Goal: Information Seeking & Learning: Learn about a topic

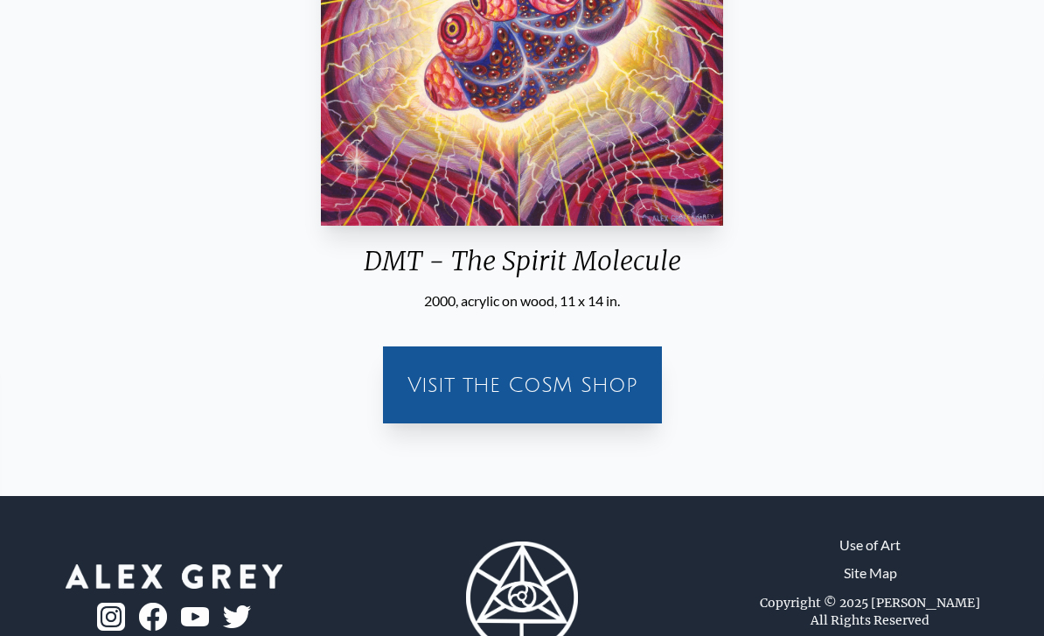
scroll to position [423, 0]
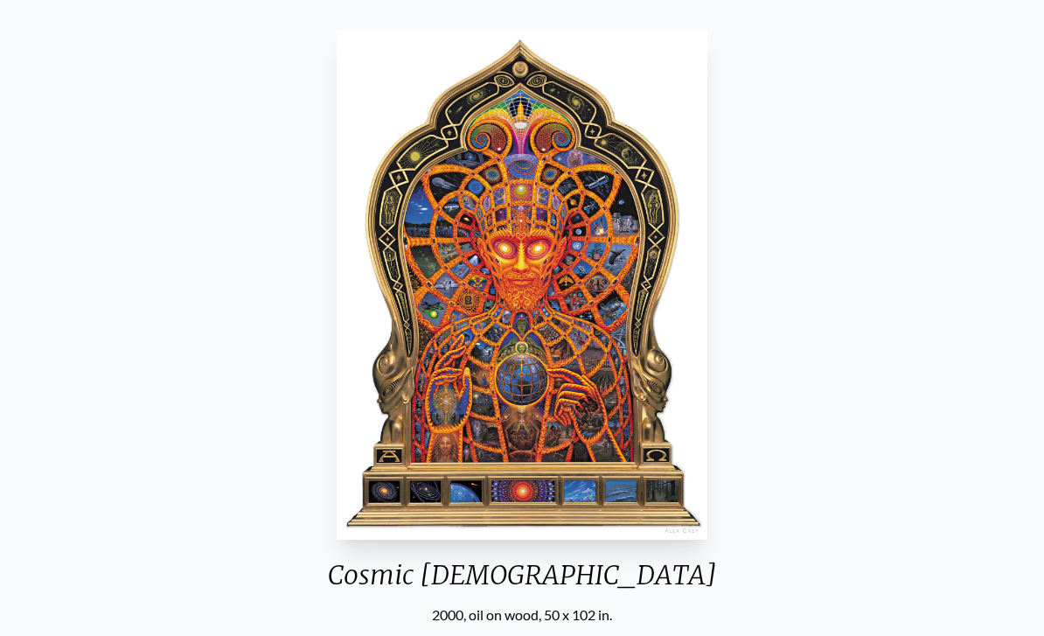
scroll to position [102, 0]
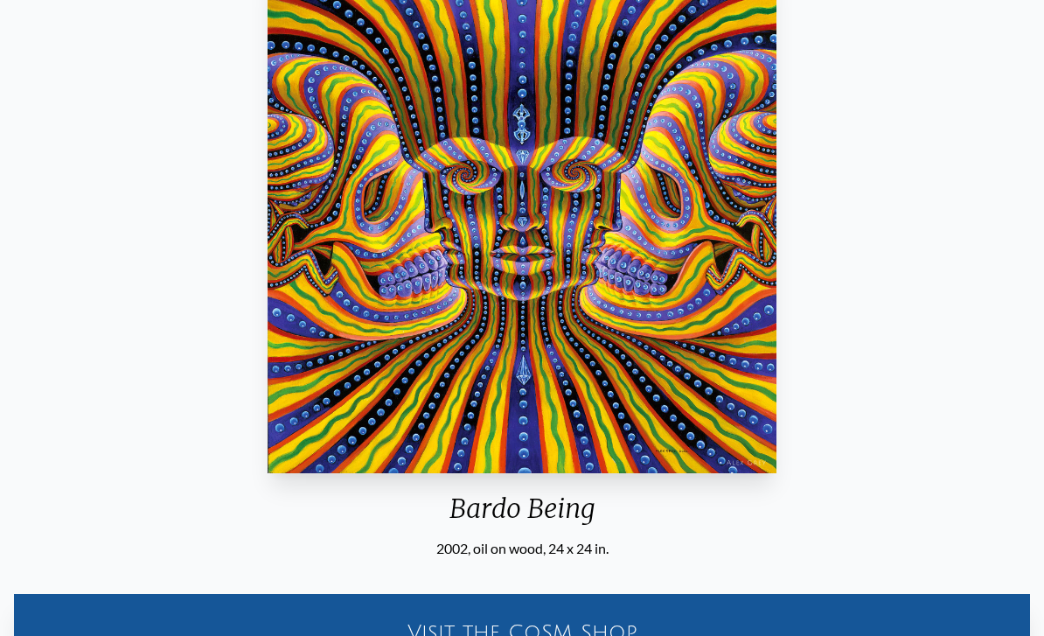
scroll to position [171, 0]
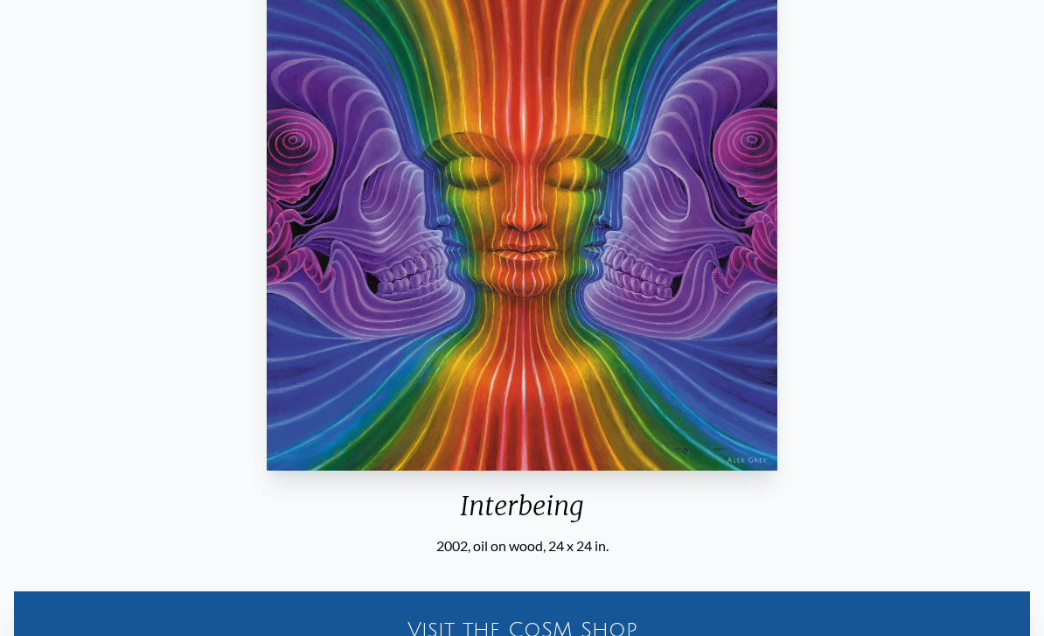
scroll to position [171, 0]
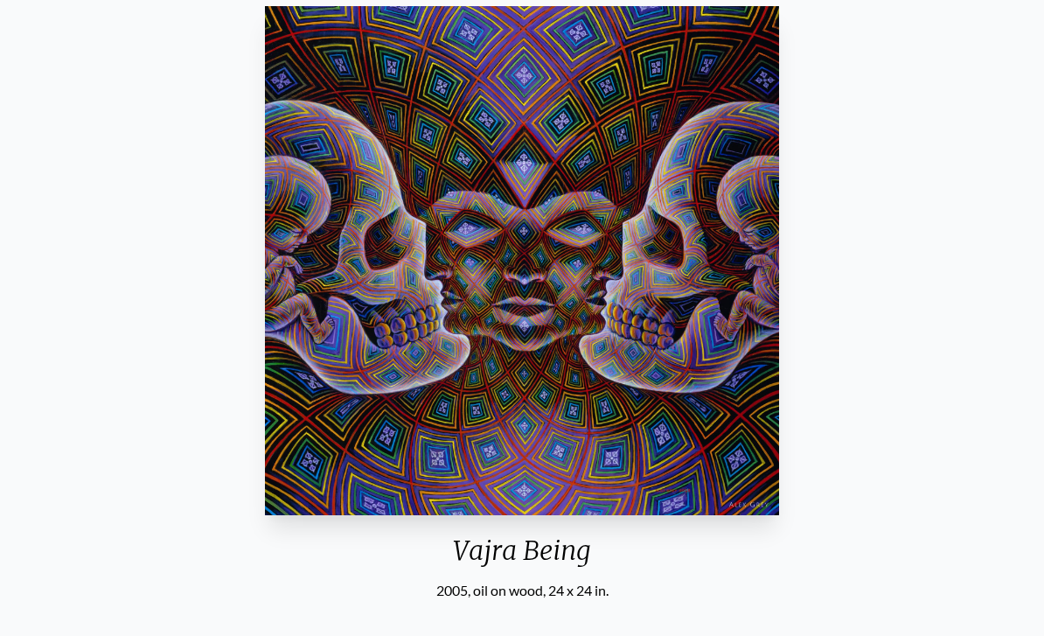
scroll to position [127, 0]
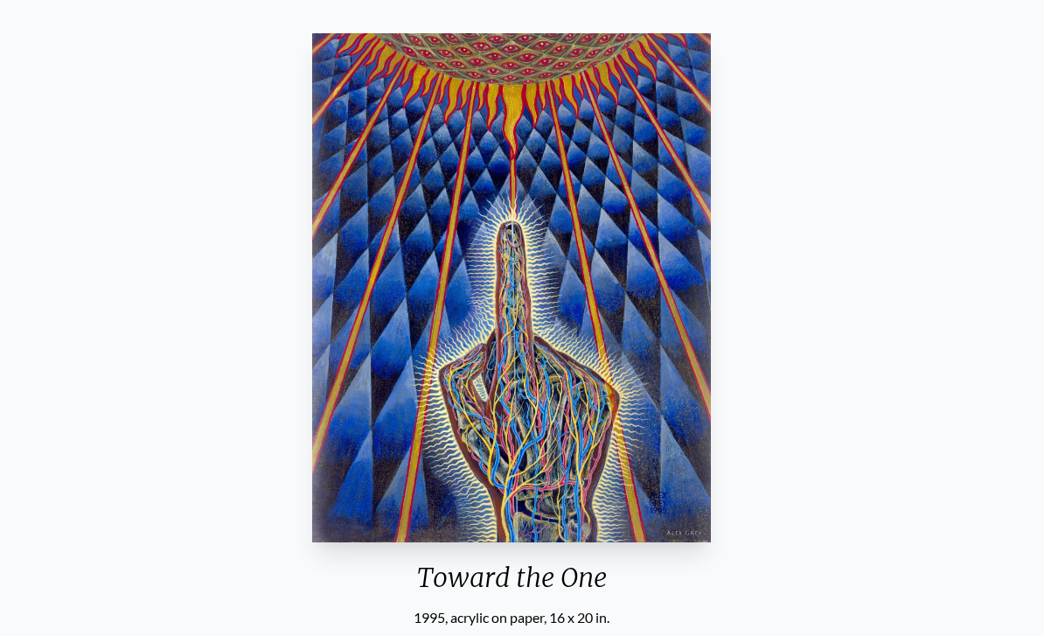
scroll to position [100, 0]
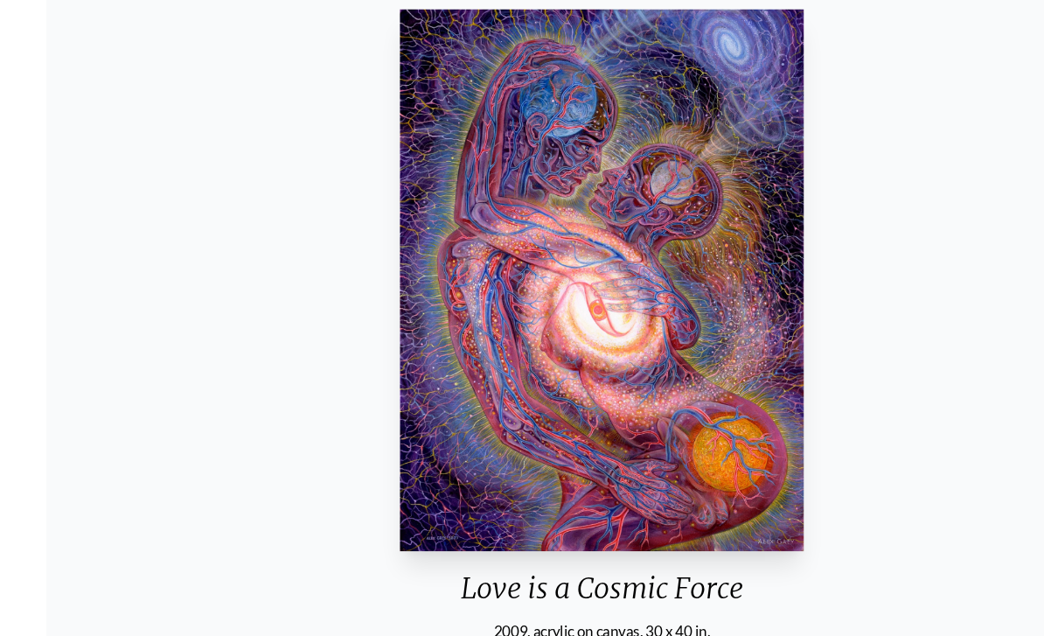
scroll to position [120, 0]
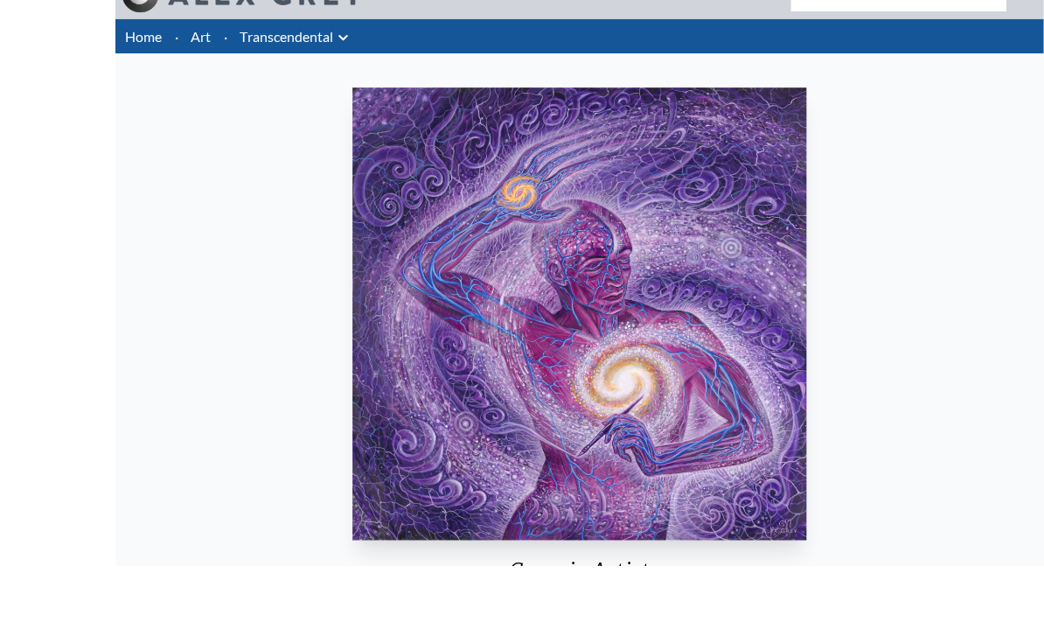
scroll to position [92, 0]
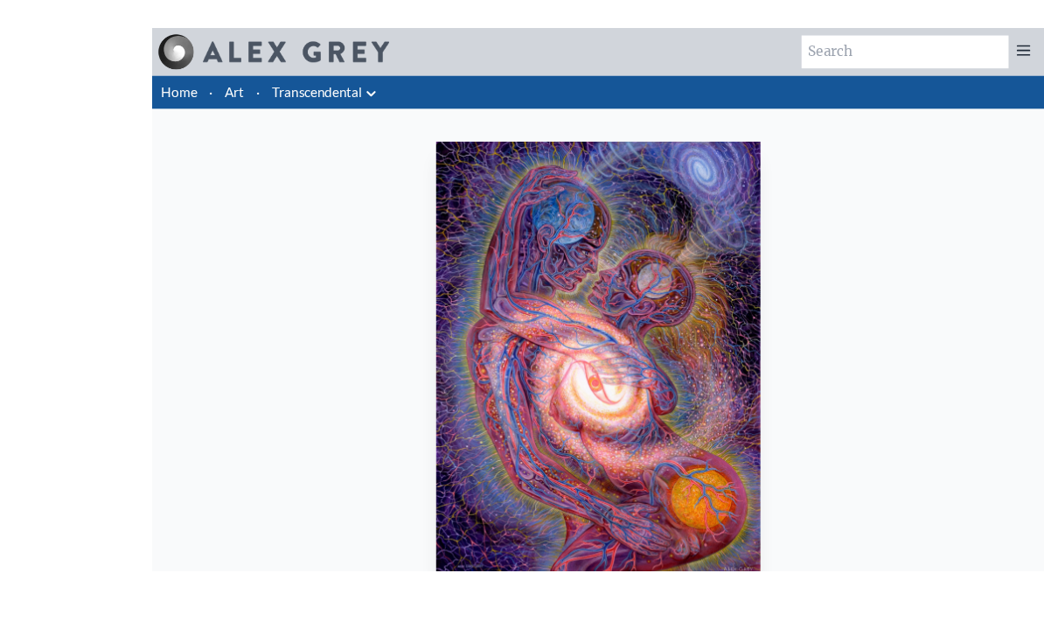
scroll to position [126, 0]
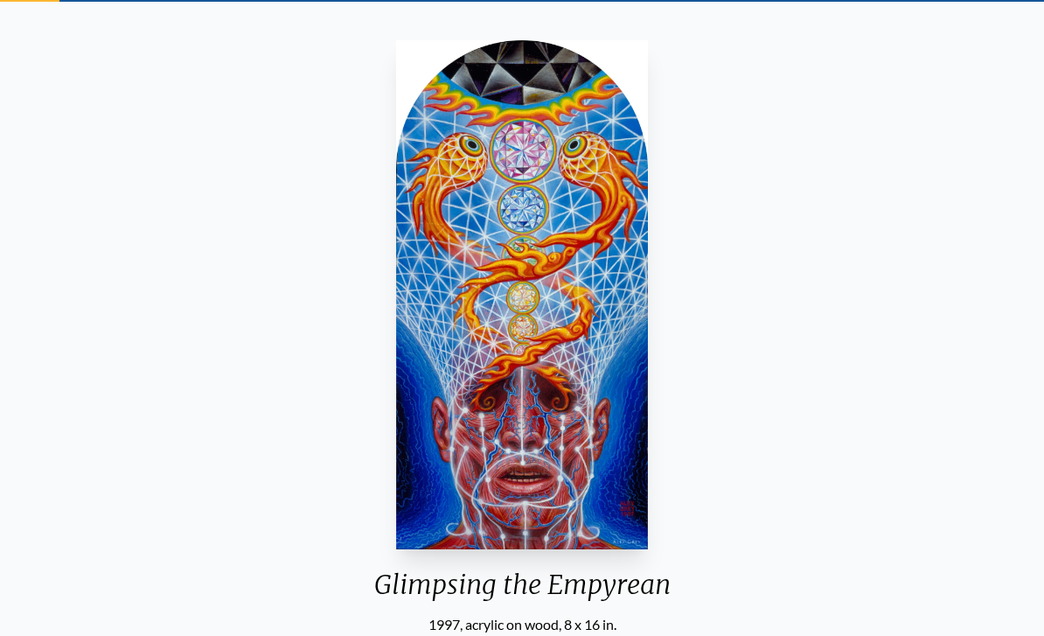
scroll to position [93, 0]
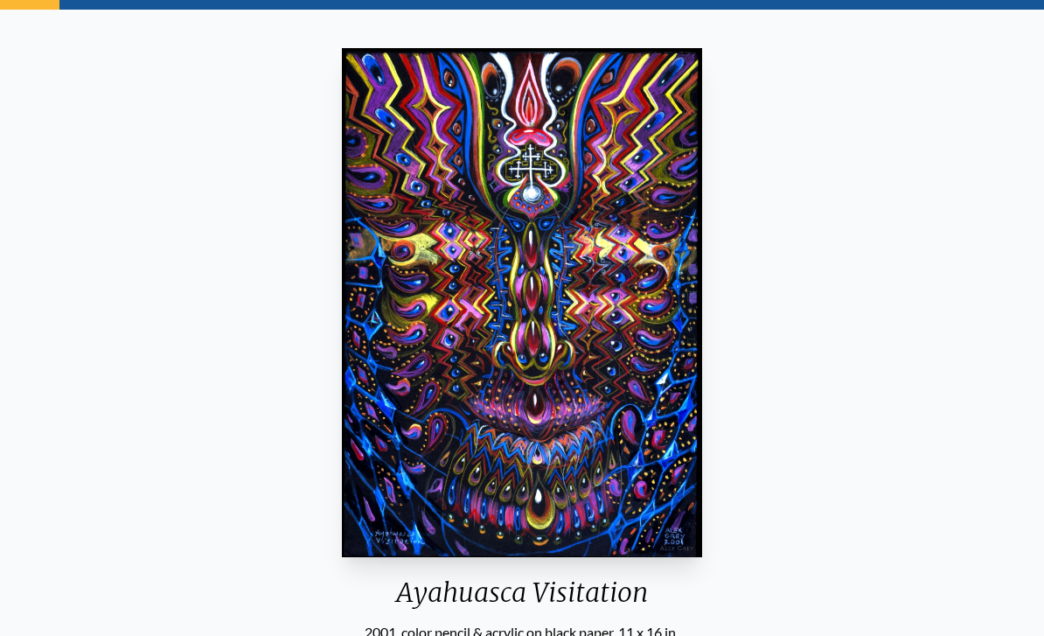
scroll to position [85, 0]
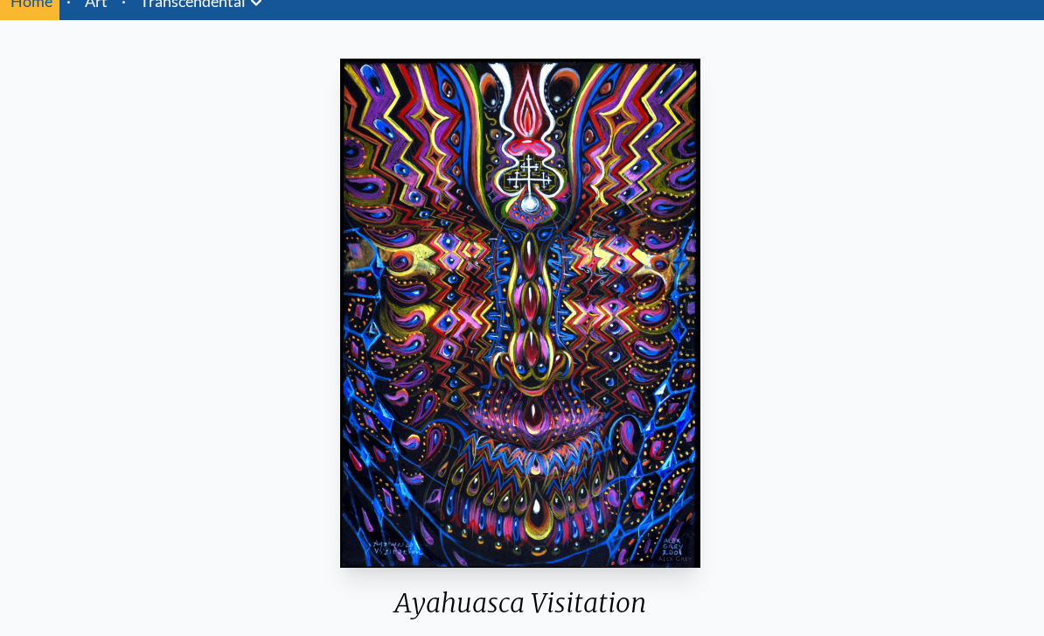
scroll to position [73, 0]
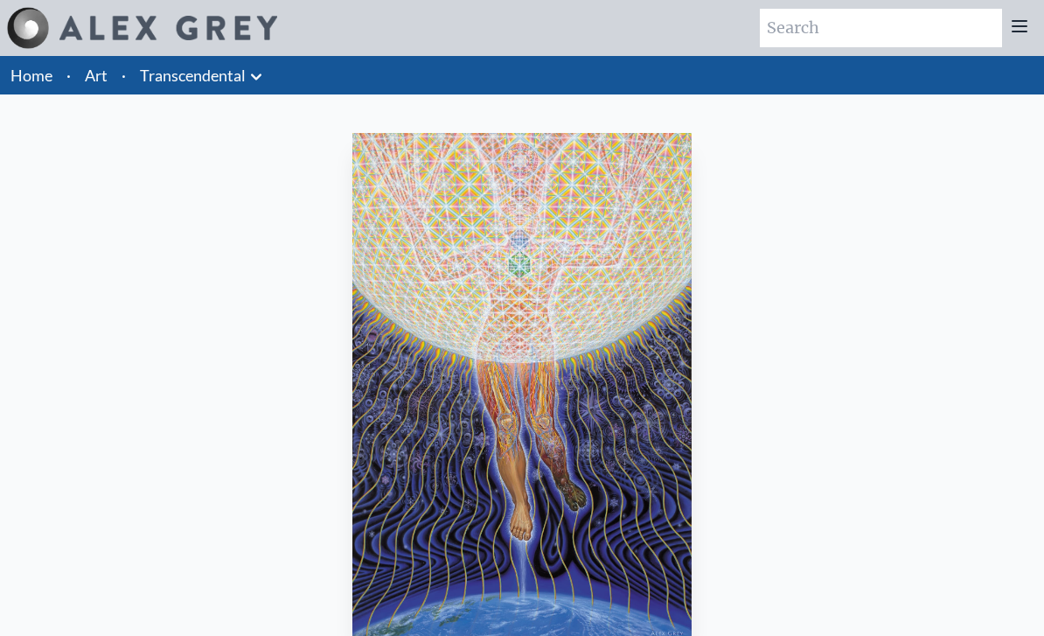
scroll to position [141, 0]
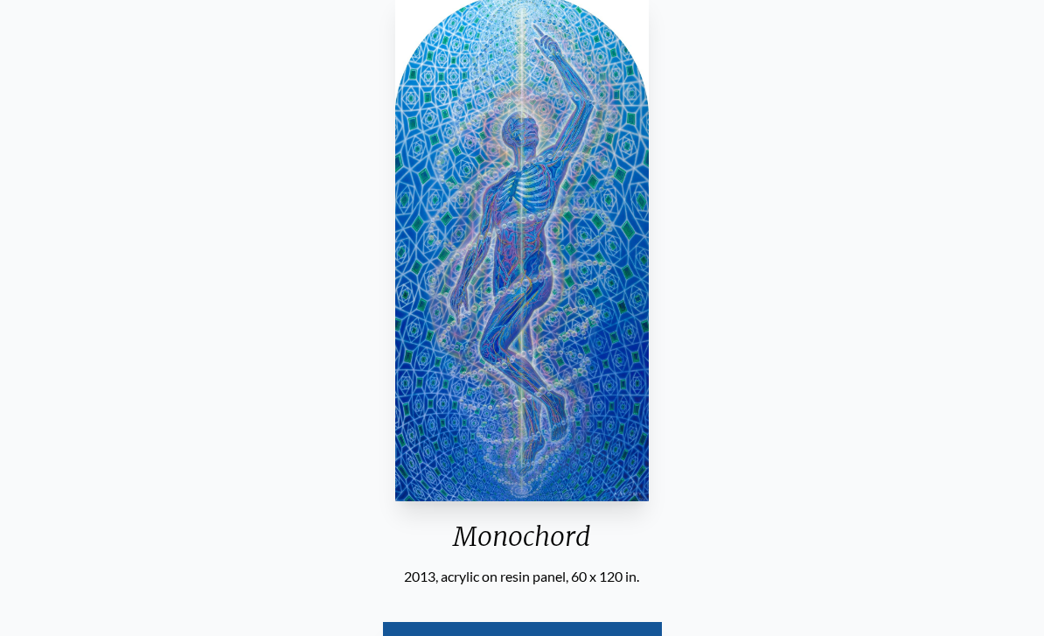
scroll to position [150, 0]
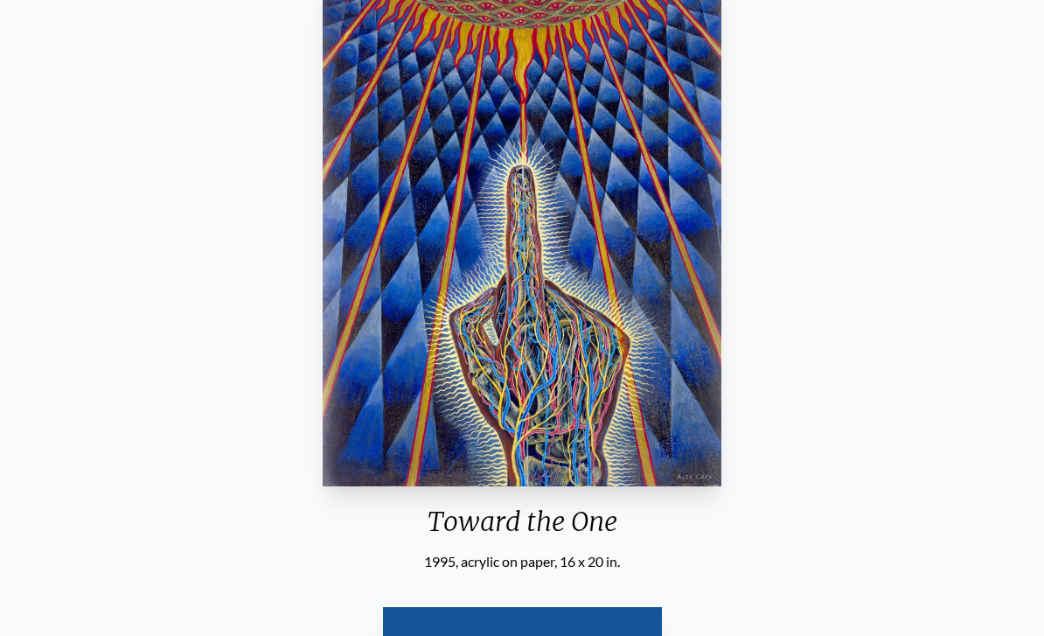
scroll to position [183, 0]
